Goal: Transaction & Acquisition: Subscribe to service/newsletter

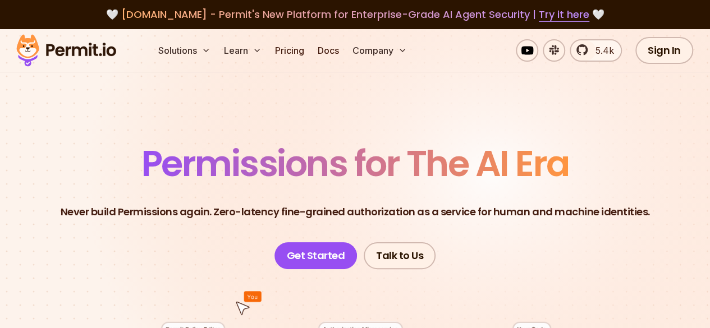
click at [298, 53] on link "Pricing" at bounding box center [290, 50] width 38 height 22
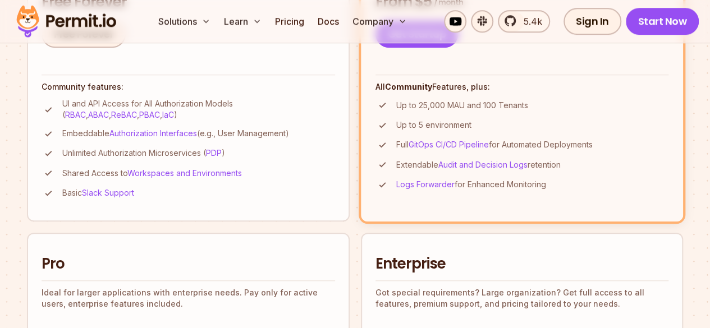
scroll to position [439, 0]
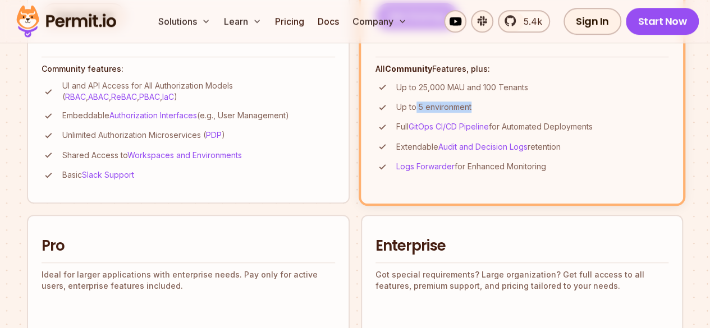
drag, startPoint x: 244, startPoint y: 118, endPoint x: 308, endPoint y: 119, distance: 64.0
click at [376, 115] on li "Up to 5 environment" at bounding box center [523, 108] width 294 height 14
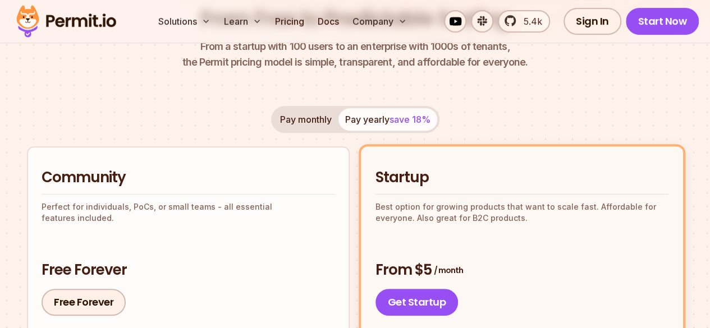
scroll to position [150, 0]
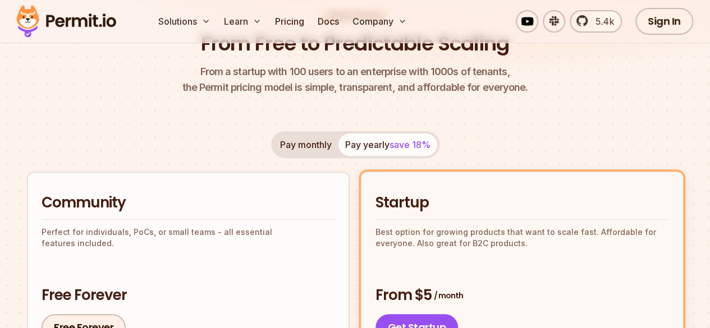
click at [290, 147] on button "Pay monthly" at bounding box center [305, 145] width 65 height 22
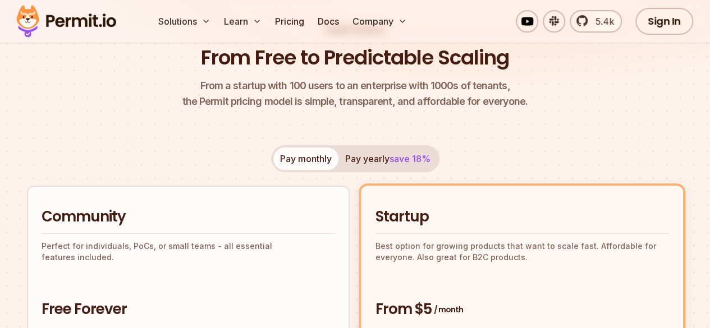
scroll to position [111, 0]
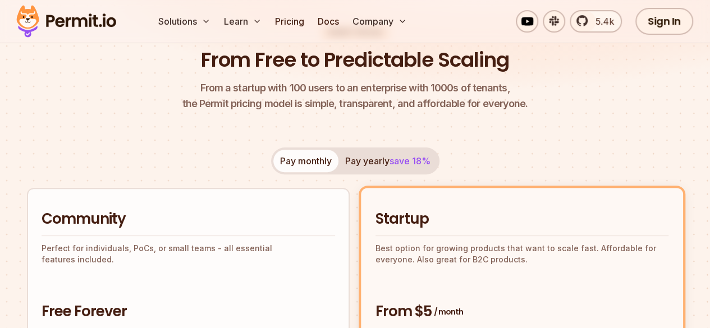
click at [403, 157] on span "save 18%" at bounding box center [410, 161] width 41 height 11
